Goal: Task Accomplishment & Management: Manage account settings

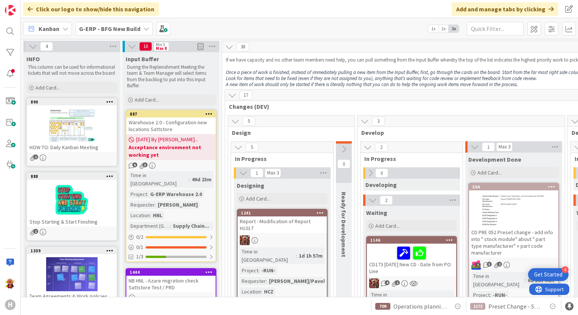
drag, startPoint x: 105, startPoint y: 25, endPoint x: 110, endPoint y: 30, distance: 7.8
click at [105, 25] on b "G-ERP - BFG New Build" at bounding box center [109, 29] width 61 height 8
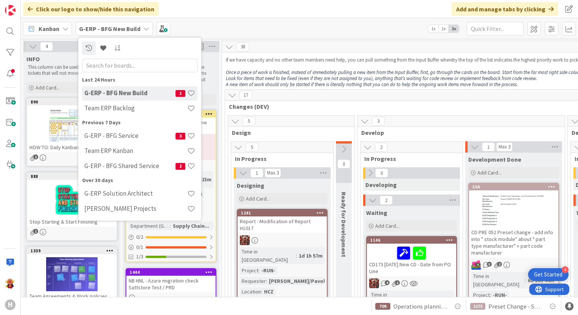
click at [122, 139] on h4 "G-ERP - BFG Service" at bounding box center [129, 136] width 91 height 8
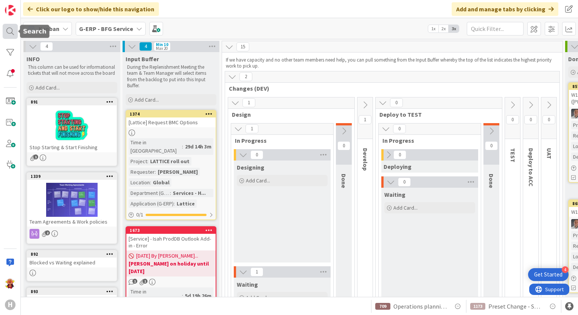
click at [7, 35] on div at bounding box center [10, 31] width 15 height 15
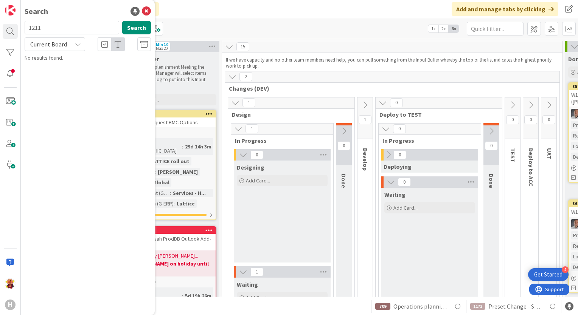
type input "1211"
click at [142, 35] on div "1211 Search" at bounding box center [87, 29] width 135 height 17
click at [147, 31] on button "Search" at bounding box center [136, 28] width 29 height 14
click at [56, 47] on span "Current Board" at bounding box center [48, 44] width 37 height 8
click at [59, 77] on span "All Boards" at bounding box center [68, 75] width 79 height 11
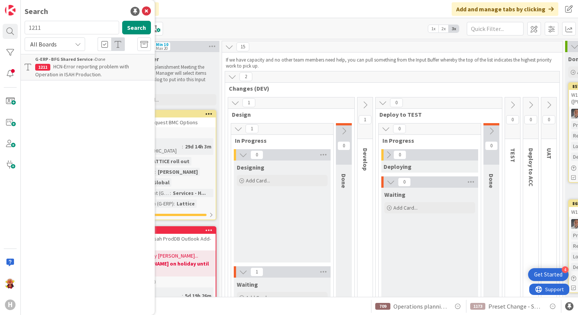
click at [102, 76] on p "HCN-Error reporting problem with Operation in ISAH Production." at bounding box center [93, 71] width 116 height 16
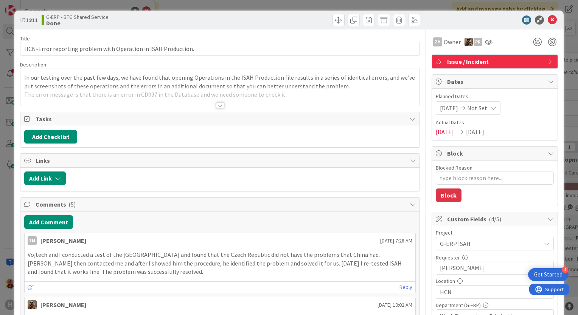
type textarea "x"
drag, startPoint x: 547, startPoint y: 19, endPoint x: 453, endPoint y: 37, distance: 95.7
click at [547, 19] on icon at bounding box center [551, 19] width 9 height 9
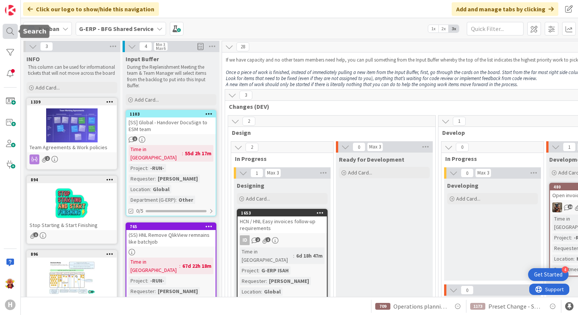
click at [10, 29] on div at bounding box center [10, 31] width 15 height 15
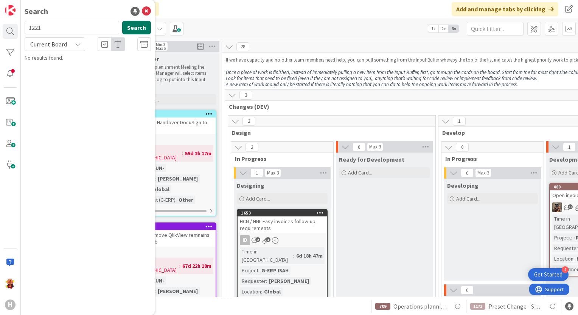
type input "1221"
click at [141, 29] on button "Search" at bounding box center [136, 28] width 29 height 14
click at [82, 54] on div "1221 Search Current Board No results found." at bounding box center [88, 41] width 126 height 41
click at [75, 45] on icon at bounding box center [78, 44] width 6 height 6
click at [68, 77] on span "All Boards" at bounding box center [68, 75] width 79 height 11
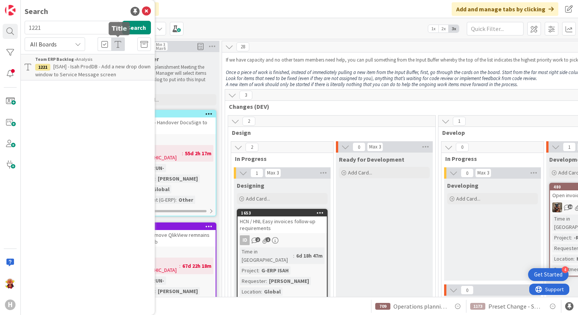
click at [102, 64] on span "[ISAH] - Isah ProdDB - Add a new drop down window to Service Message screen" at bounding box center [92, 70] width 115 height 15
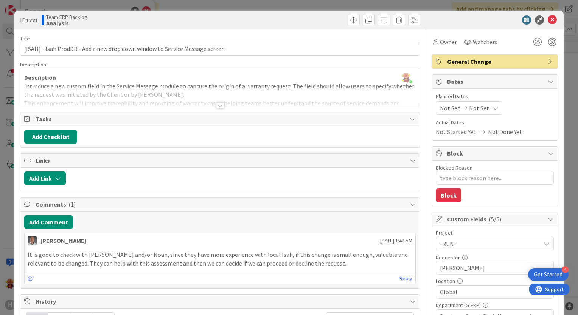
click at [216, 106] on div at bounding box center [220, 105] width 8 height 6
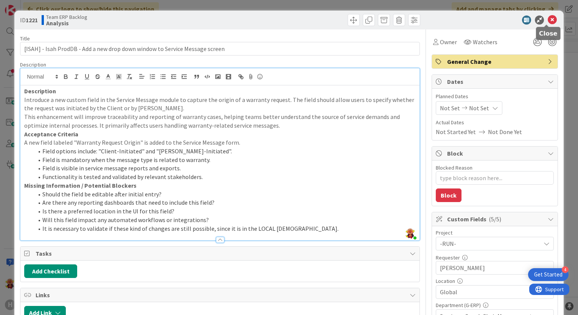
click at [547, 23] on icon at bounding box center [551, 19] width 9 height 9
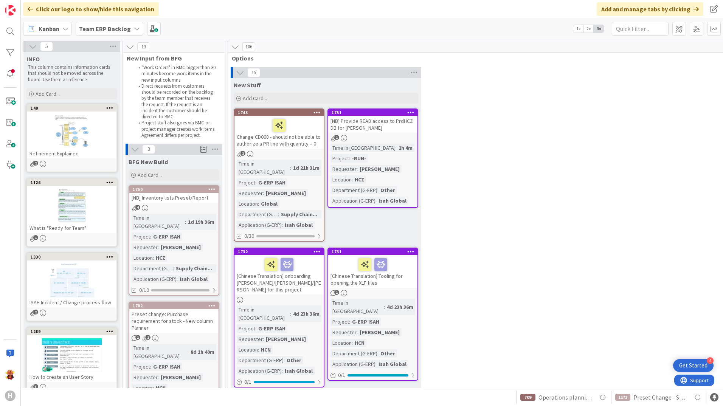
click at [136, 31] on icon at bounding box center [137, 29] width 6 height 6
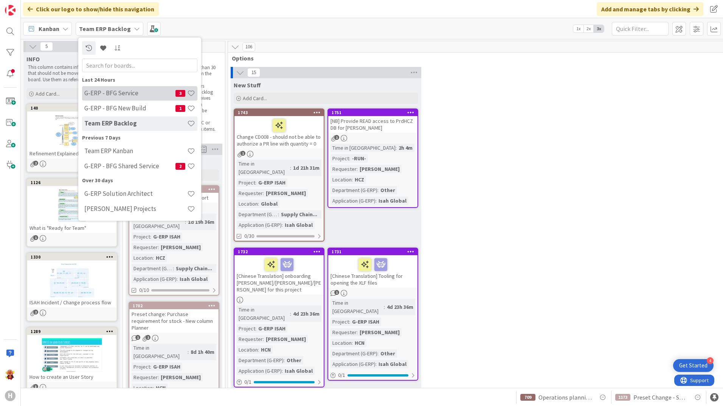
click at [135, 96] on h4 "G-ERP - BFG Service" at bounding box center [129, 93] width 91 height 8
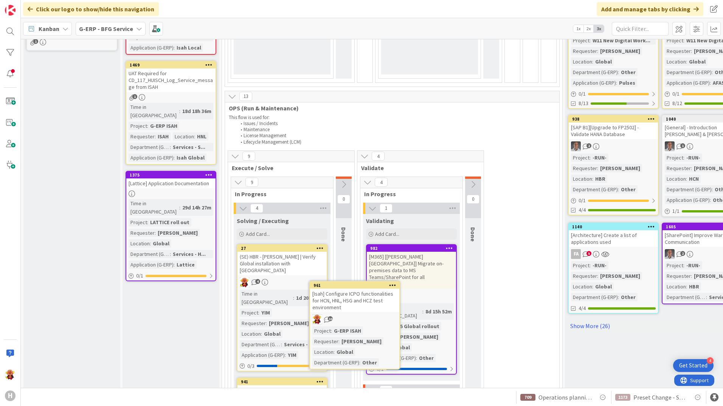
scroll to position [308, 0]
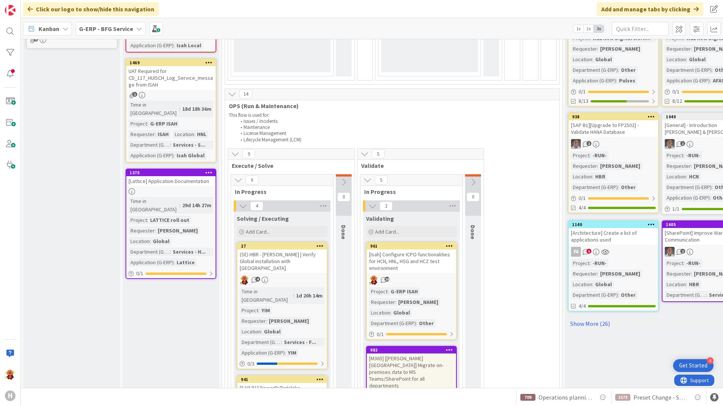
click at [475, 182] on icon at bounding box center [473, 182] width 8 height 8
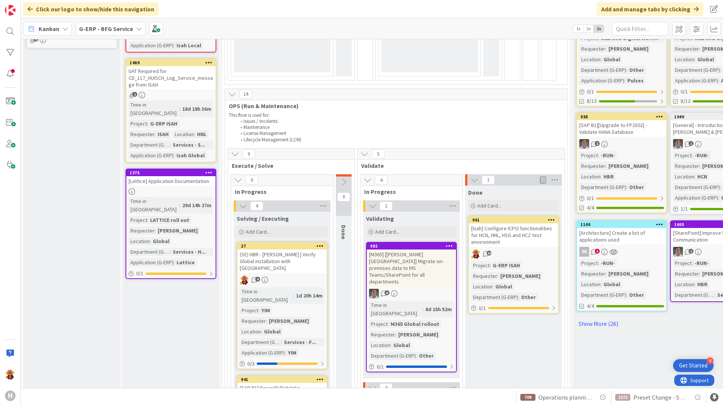
click at [498, 238] on div "[Isah] Configure ICPO functionalities for HCN, HNL, HSG and HCZ test environment" at bounding box center [513, 234] width 89 height 23
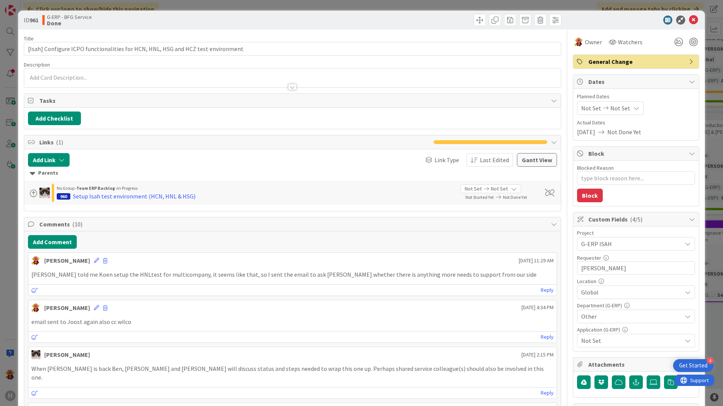
type textarea "x"
click at [60, 243] on button "Add Comment" at bounding box center [52, 242] width 49 height 14
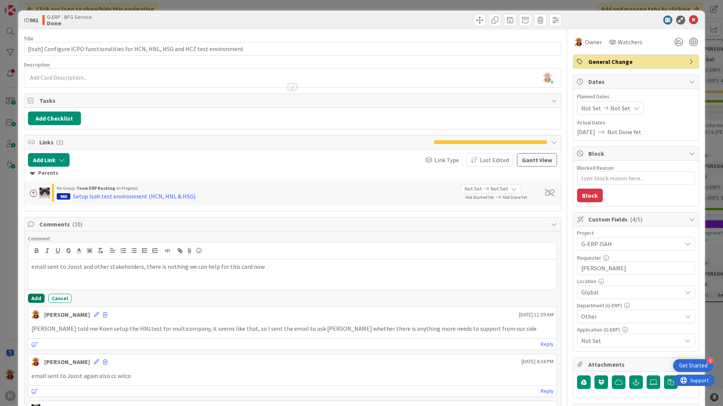
click at [34, 294] on button "Add" at bounding box center [36, 298] width 17 height 9
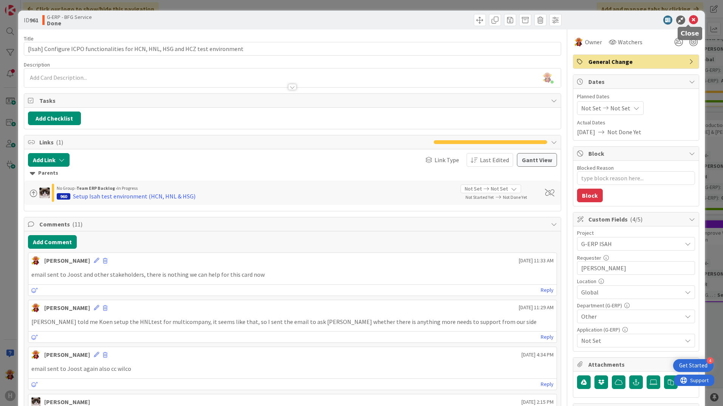
click at [577, 23] on icon at bounding box center [693, 19] width 9 height 9
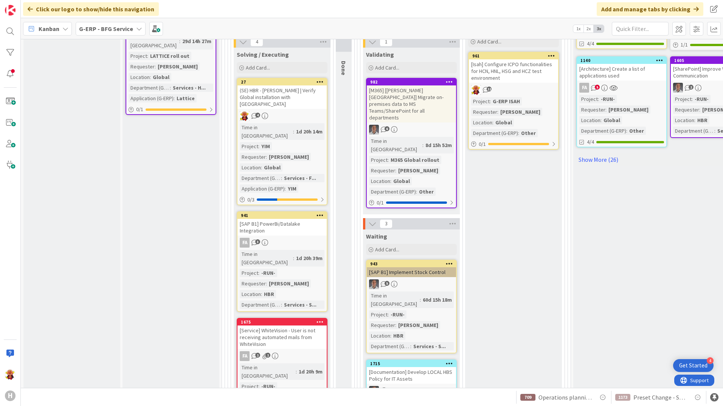
scroll to position [459, 0]
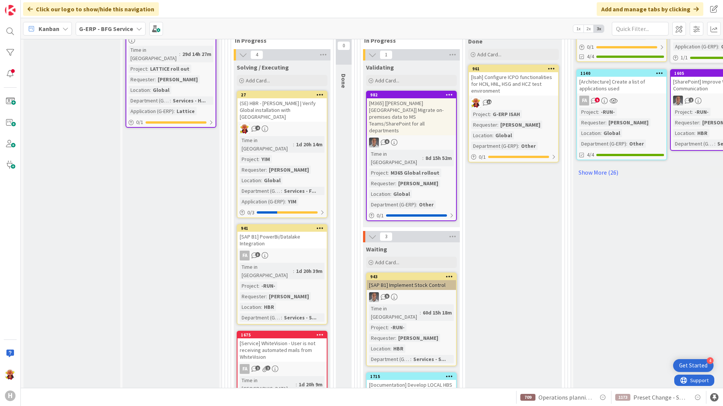
click at [577, 84] on div "[Architecture] Create a list of applications used" at bounding box center [621, 85] width 89 height 17
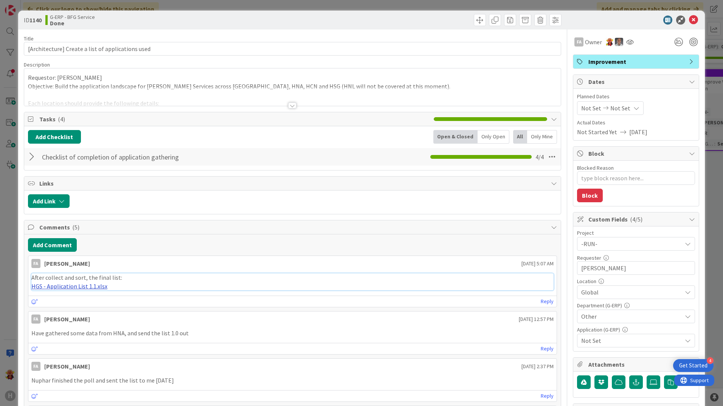
click at [54, 287] on link "HGS - Application List 1.1.xlsx" at bounding box center [69, 286] width 76 height 8
click at [194, 315] on div "Have gathered some data from HNA, and send the list 1.0 out" at bounding box center [292, 333] width 528 height 15
click at [290, 103] on div at bounding box center [292, 105] width 8 height 6
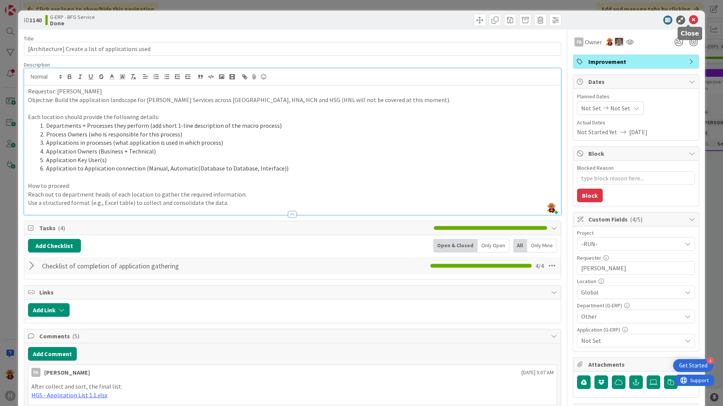
click at [577, 20] on icon at bounding box center [693, 19] width 9 height 9
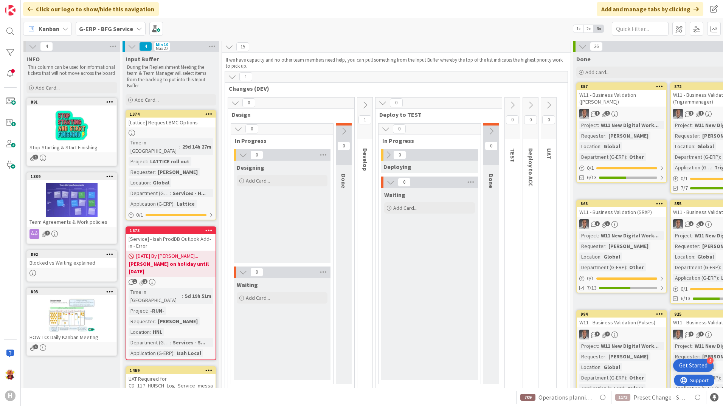
click at [133, 30] on div "G-ERP - BFG Service" at bounding box center [111, 29] width 70 height 14
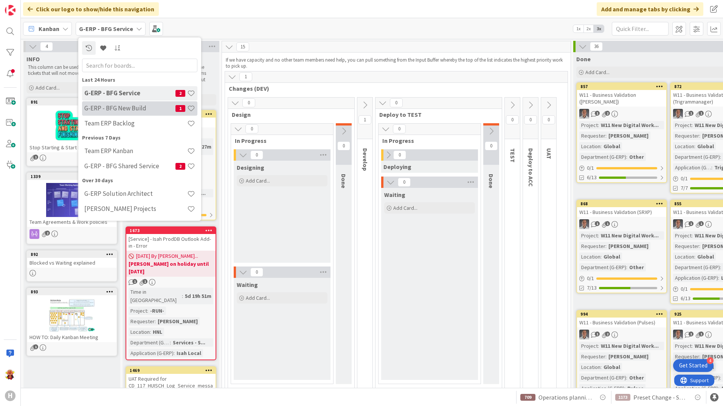
click at [128, 110] on h4 "G-ERP - BFG New Build" at bounding box center [129, 108] width 91 height 8
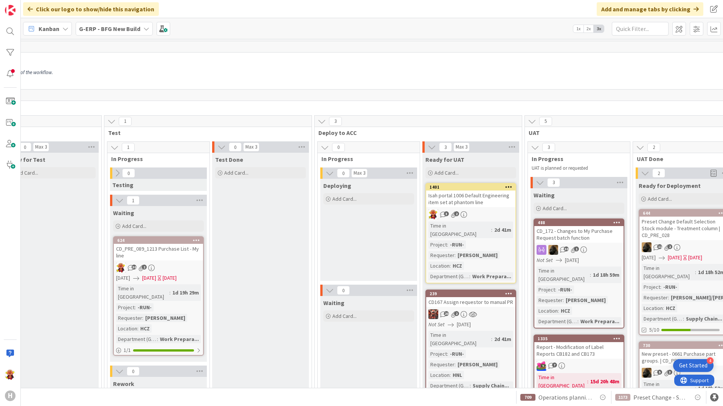
scroll to position [0, 674]
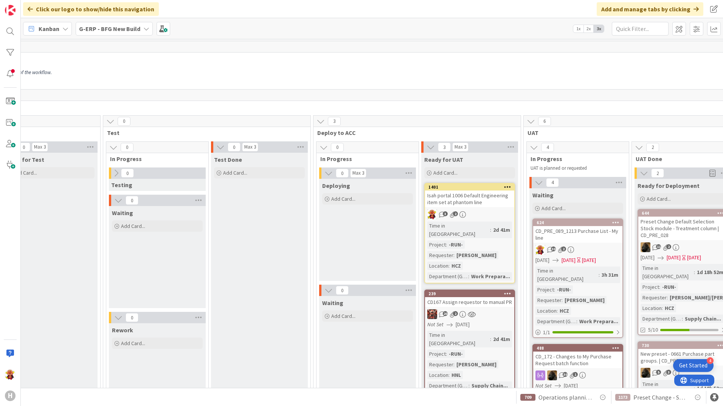
click at [482, 315] on div "1173 Preset Change - Shipping in Shipping Schedule 709 Operations planning boar…" at bounding box center [372, 397] width 702 height 18
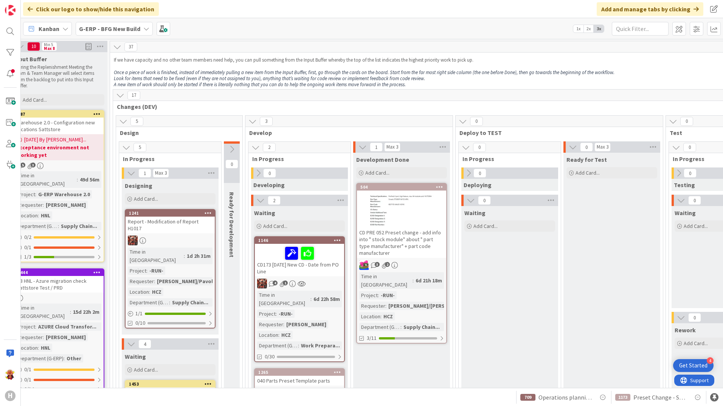
scroll to position [113, 112]
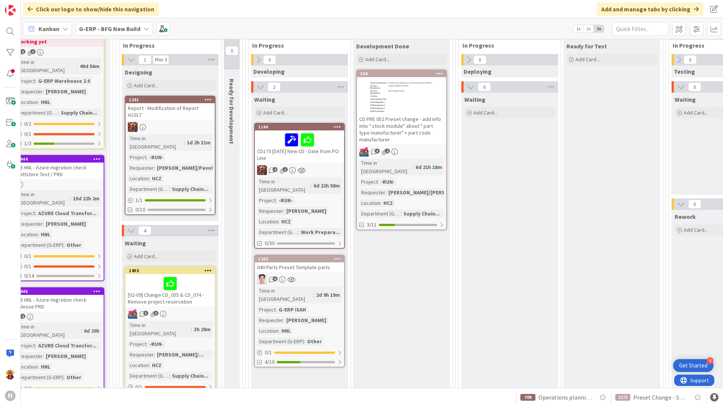
click at [330, 276] on div "5" at bounding box center [299, 279] width 89 height 10
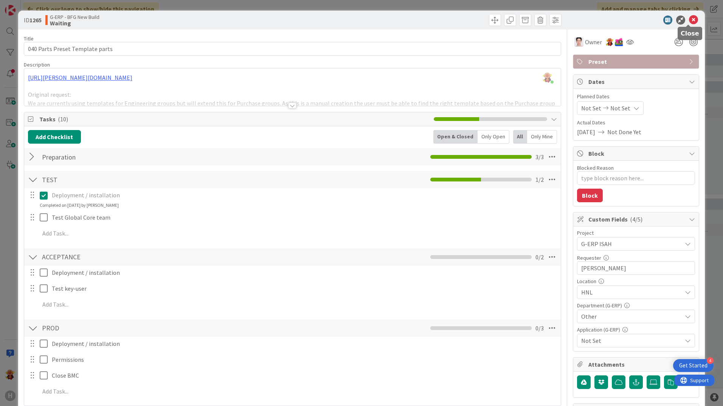
click at [577, 18] on icon at bounding box center [693, 19] width 9 height 9
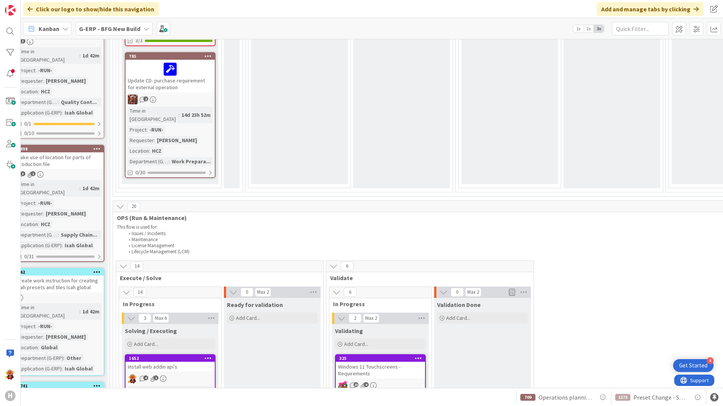
scroll to position [907, 112]
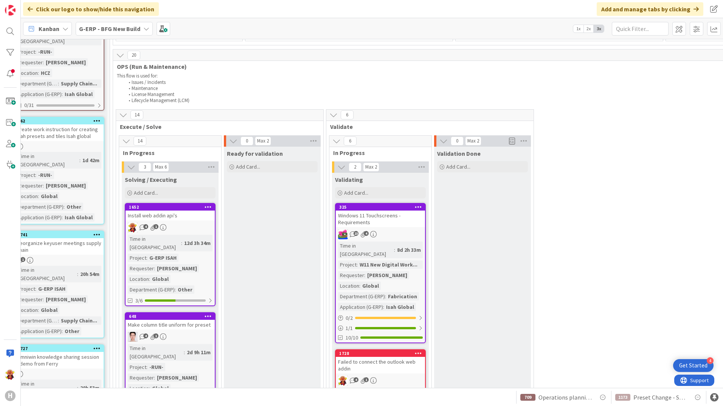
click at [208, 315] on div "4 1" at bounding box center [169, 337] width 89 height 10
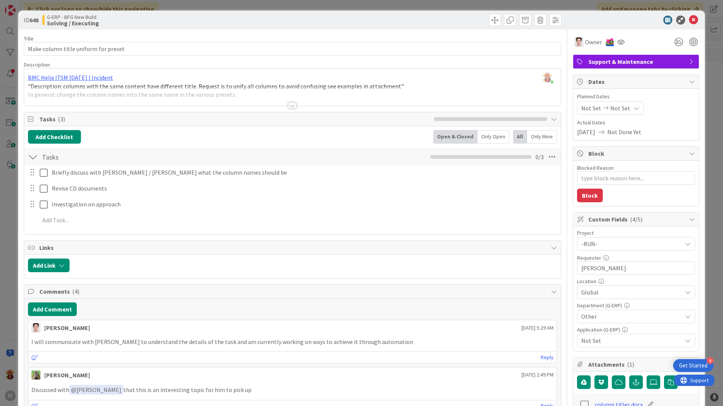
click at [284, 103] on div at bounding box center [292, 96] width 536 height 19
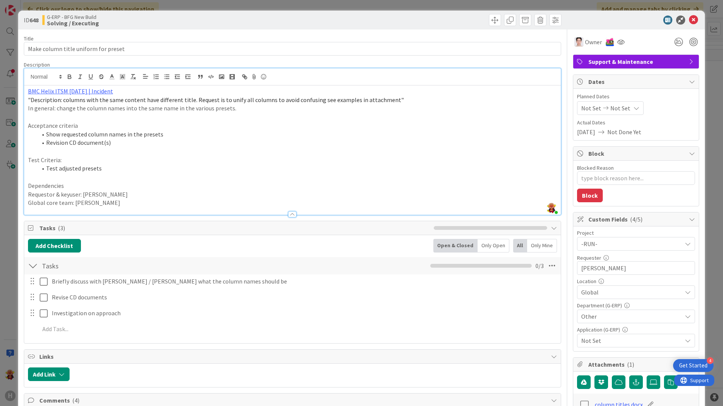
click at [577, 20] on div at bounding box center [632, 19] width 134 height 9
click at [577, 22] on icon at bounding box center [693, 19] width 9 height 9
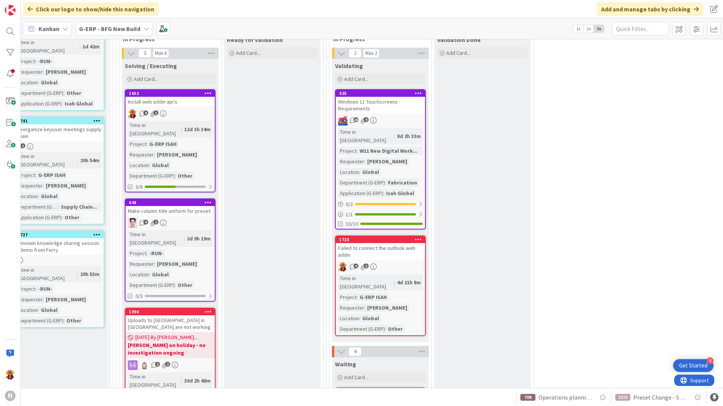
scroll to position [1021, 112]
click at [416, 243] on div "Failed to connect the outlook web addin" at bounding box center [380, 251] width 89 height 17
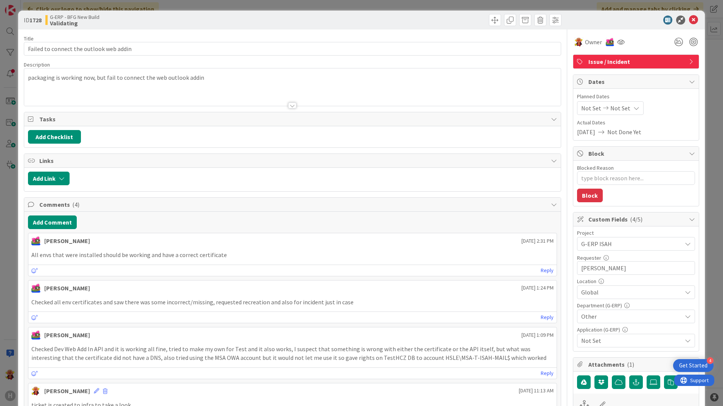
type textarea "x"
